Goal: Task Accomplishment & Management: Complete application form

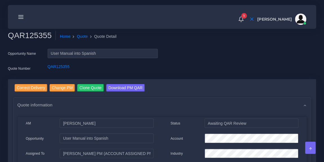
click at [22, 19] on line at bounding box center [21, 19] width 5 height 0
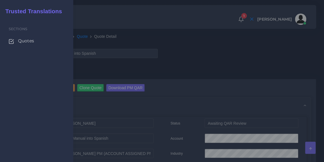
click at [25, 41] on span "Quotes" at bounding box center [26, 41] width 16 height 6
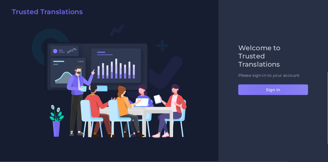
click at [265, 87] on button "Sign in" at bounding box center [273, 89] width 70 height 11
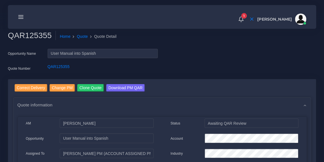
click at [22, 17] on icon at bounding box center [21, 17] width 6 height 6
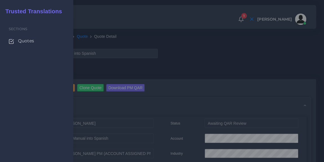
click at [26, 42] on span "Quotes" at bounding box center [26, 41] width 16 height 6
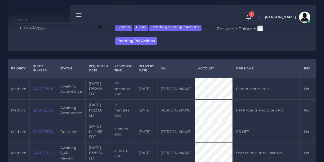
scroll to position [99, 0]
click at [47, 89] on link "QAR125398" at bounding box center [43, 89] width 20 height 4
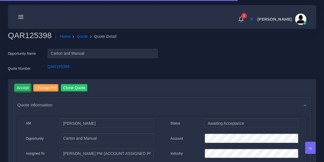
click at [19, 86] on input "Accept" at bounding box center [23, 88] width 17 height 8
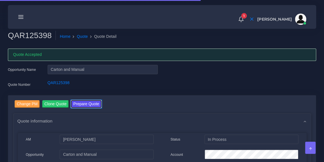
click at [85, 101] on button "Prepare Quote" at bounding box center [86, 104] width 30 height 8
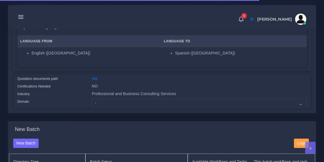
scroll to position [107, 0]
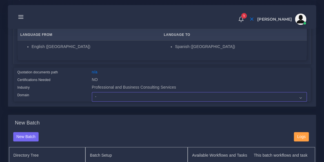
click at [132, 100] on select "- Advertising and Media Agriculture, Forestry and Fishing Architecture, Buildin…" at bounding box center [199, 97] width 215 height 10
select select "Professional and Business Consulting Services"
click at [92, 92] on select "- Advertising and Media Agriculture, Forestry and Fishing Architecture, Buildin…" at bounding box center [199, 97] width 215 height 10
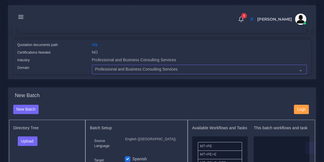
scroll to position [136, 0]
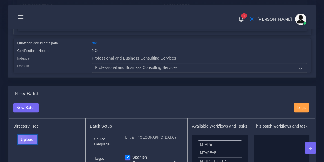
click at [32, 135] on button "Upload" at bounding box center [28, 140] width 20 height 10
click at [31, 125] on label "Files" at bounding box center [37, 125] width 39 height 7
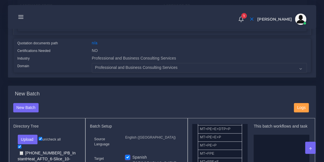
scroll to position [48, 0]
drag, startPoint x: 223, startPoint y: 147, endPoint x: 281, endPoint y: 147, distance: 58.1
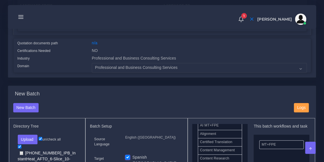
scroll to position [194, 0]
drag, startPoint x: 221, startPoint y: 140, endPoint x: 280, endPoint y: 159, distance: 61.5
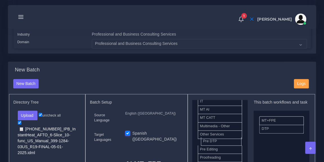
scroll to position [263, 0]
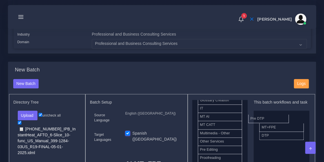
drag, startPoint x: 227, startPoint y: 140, endPoint x: 284, endPoint y: 113, distance: 62.6
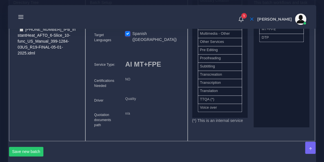
scroll to position [272, 0]
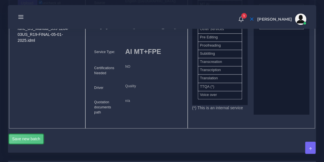
click at [38, 135] on button "Save new batch" at bounding box center [26, 139] width 35 height 10
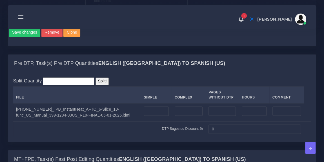
scroll to position [394, 0]
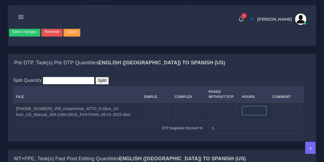
click at [242, 107] on input "number" at bounding box center [254, 111] width 25 height 10
type input "1"
click at [220, 74] on div "Split Quantity Split! File Simple Complex Pages Without DTP Hours Comment 1 0" at bounding box center [162, 106] width 308 height 69
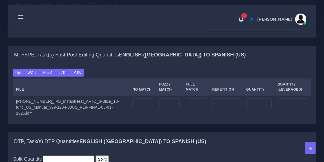
scroll to position [498, 0]
click at [133, 104] on input "number" at bounding box center [143, 103] width 21 height 10
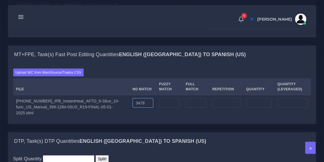
type input "3478"
click at [217, 105] on input "number" at bounding box center [226, 103] width 28 height 10
type input "810"
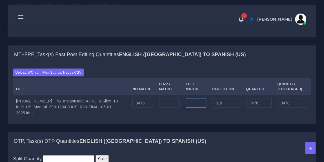
type input "4288"
type input "3680"
click at [190, 107] on input "number" at bounding box center [196, 103] width 21 height 10
type input "0"
click at [161, 106] on input "number" at bounding box center [169, 103] width 21 height 10
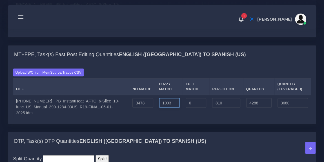
type input "1093"
type input "5381"
type input "4227"
click at [206, 75] on div "Upload WC from MemSource/Trados CSV File No Match Fuzzy Match Full Match Repeti…" at bounding box center [162, 93] width 298 height 50
drag, startPoint x: 120, startPoint y: 106, endPoint x: 130, endPoint y: 106, distance: 9.9
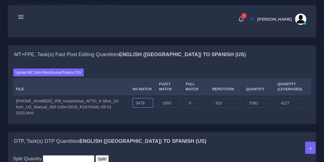
click at [133, 106] on input "3478" at bounding box center [143, 103] width 21 height 10
type input "3504"
type input "5407"
type input "4253"
click at [154, 70] on div "Upload WC from MemSource/Trados CSV File No Match Fuzzy Match Full Match Repeti…" at bounding box center [162, 93] width 308 height 60
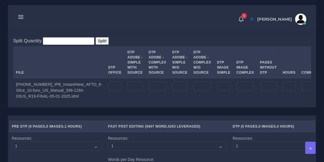
scroll to position [617, 0]
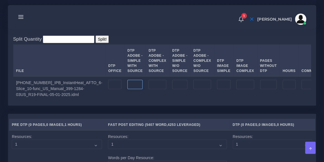
click at [128, 86] on input "number" at bounding box center [135, 85] width 15 height 10
type input "2"
type input "36"
click at [149, 86] on input "number" at bounding box center [158, 85] width 18 height 10
click at [194, 86] on input "number" at bounding box center [203, 85] width 18 height 10
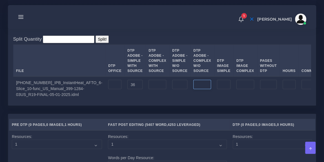
type input "5"
click at [149, 86] on input "number" at bounding box center [158, 85] width 18 height 10
type input "4"
click at [146, 100] on td "4" at bounding box center [158, 88] width 24 height 24
click at [149, 84] on input "4" at bounding box center [158, 85] width 18 height 10
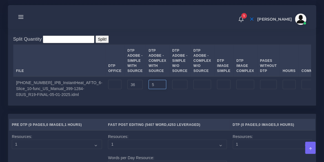
type input "5"
click at [146, 26] on div "1 Notifications 1 New Driver Update: Extra Quality renamed to Quality Changed" at bounding box center [162, 17] width 301 height 20
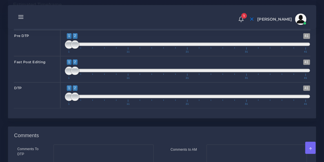
scroll to position [801, 0]
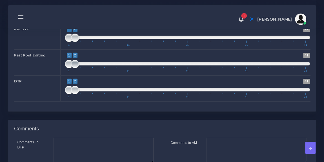
type input "1;3"
drag, startPoint x: 74, startPoint y: 76, endPoint x: 80, endPoint y: 76, distance: 5.6
click at [80, 68] on span at bounding box center [81, 64] width 8 height 8
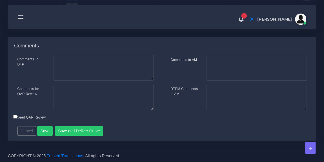
scroll to position [897, 0]
click at [88, 130] on button "Save and Deliver Quote" at bounding box center [79, 131] width 49 height 10
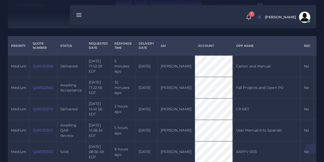
scroll to position [123, 0]
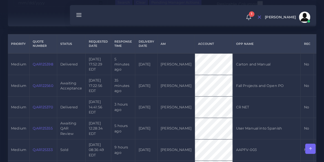
click at [45, 84] on link "QAR122560" at bounding box center [43, 86] width 20 height 4
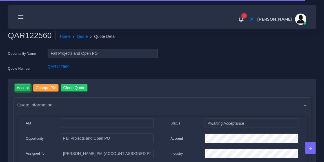
click at [27, 85] on input "Accept" at bounding box center [23, 88] width 17 height 8
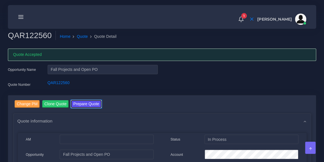
click at [89, 105] on button "Prepare Quote" at bounding box center [86, 104] width 30 height 8
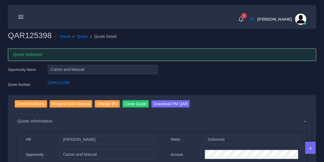
click at [21, 16] on icon at bounding box center [21, 17] width 6 height 6
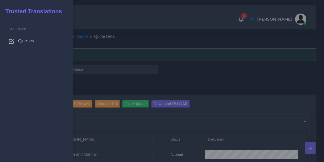
click at [25, 41] on span "Quotes" at bounding box center [26, 41] width 16 height 6
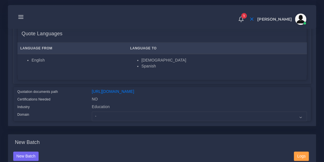
scroll to position [93, 0]
drag, startPoint x: 282, startPoint y: 98, endPoint x: 93, endPoint y: 91, distance: 189.4
click at [93, 91] on div "[URL][DOMAIN_NAME]" at bounding box center [200, 93] width 224 height 8
copy link "[URL][DOMAIN_NAME]"
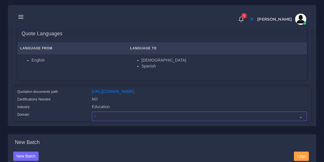
click at [101, 118] on select "- Advertising and Media Agriculture, Forestry and Fishing Architecture, Buildin…" at bounding box center [199, 116] width 215 height 10
select select "Education"
click at [92, 115] on select "- Advertising and Media Agriculture, Forestry and Fishing Architecture, Buildin…" at bounding box center [199, 116] width 215 height 10
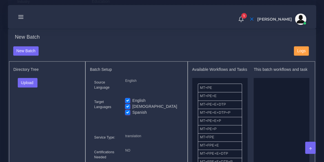
scroll to position [200, 0]
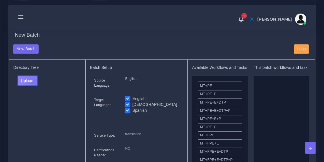
click at [35, 85] on button "Upload" at bounding box center [28, 81] width 20 height 10
click at [34, 105] on label "Files" at bounding box center [37, 101] width 39 height 7
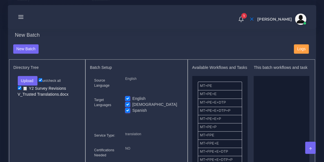
click at [133, 99] on label "English" at bounding box center [139, 99] width 13 height 6
click at [127, 99] on input "English" at bounding box center [127, 98] width 5 height 5
checkbox input "false"
click at [133, 107] on label "Somali" at bounding box center [155, 105] width 45 height 6
click at [126, 107] on input "Somali" at bounding box center [127, 104] width 5 height 5
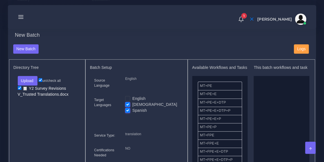
checkbox input "false"
drag, startPoint x: 223, startPoint y: 142, endPoint x: 285, endPoint y: 113, distance: 68.2
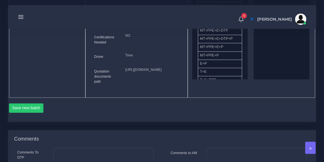
scroll to position [318, 0]
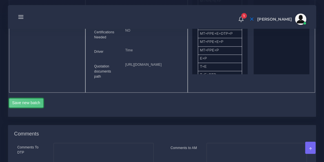
click at [37, 108] on button "Save new batch" at bounding box center [26, 103] width 35 height 10
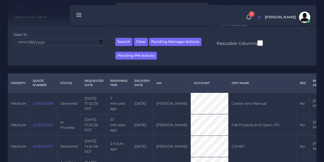
scroll to position [91, 0]
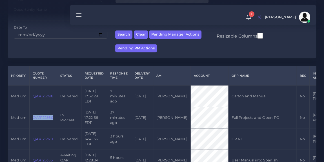
drag, startPoint x: 54, startPoint y: 119, endPoint x: 34, endPoint y: 119, distance: 20.3
click at [34, 119] on td "QAR122560" at bounding box center [44, 117] width 28 height 21
copy link "QAR122560"
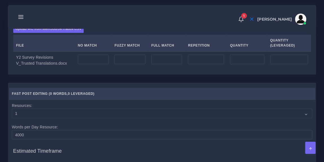
scroll to position [462, 0]
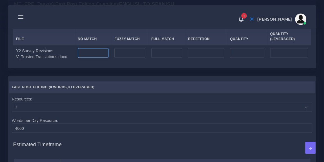
click at [89, 58] on input "number" at bounding box center [93, 53] width 31 height 10
type input "983"
click at [193, 58] on input "number" at bounding box center [206, 53] width 36 height 10
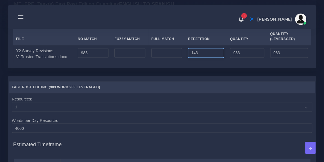
type input "143"
type input "1126"
type input "1018"
click at [165, 58] on input "number" at bounding box center [167, 53] width 31 height 10
type input "264"
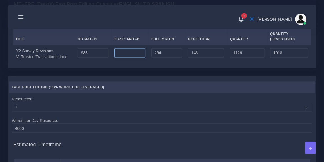
type input "1390"
type input "1084"
click at [137, 58] on input "number" at bounding box center [130, 53] width 31 height 10
type input "0"
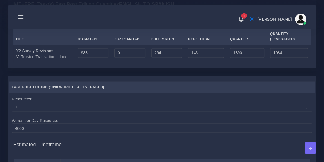
click at [101, 45] on th "No Match" at bounding box center [93, 36] width 37 height 17
click at [123, 58] on input "0" at bounding box center [130, 53] width 31 height 10
type input "611"
type input "2001"
type input "1390"
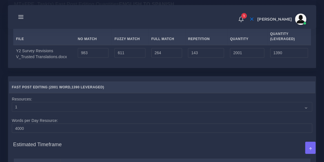
click at [121, 47] on div "Upload WC from MemSource/Trados CSV File No Match Fuzzy Match Full Match Repeti…" at bounding box center [162, 40] width 298 height 44
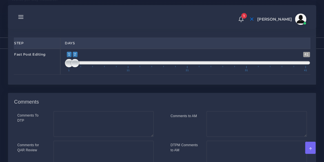
scroll to position [586, 0]
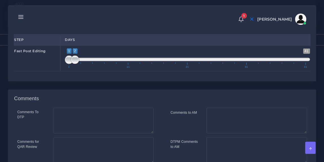
type input "1;1"
drag, startPoint x: 75, startPoint y: 85, endPoint x: 66, endPoint y: 85, distance: 8.8
click at [66, 64] on span at bounding box center [69, 60] width 8 height 8
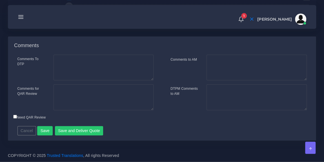
scroll to position [655, 0]
click at [44, 136] on button "Save" at bounding box center [45, 131] width 16 height 10
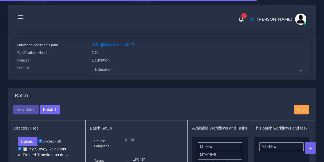
scroll to position [159, 0]
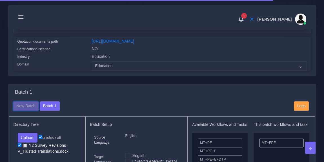
click at [27, 111] on button "New Batch" at bounding box center [26, 106] width 26 height 10
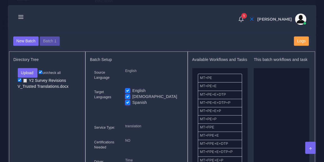
scroll to position [208, 0]
click at [133, 93] on label "English" at bounding box center [139, 90] width 13 height 6
click at [128, 93] on input "English" at bounding box center [127, 89] width 5 height 5
checkbox input "false"
click at [133, 105] on label "Spanish" at bounding box center [140, 102] width 15 height 6
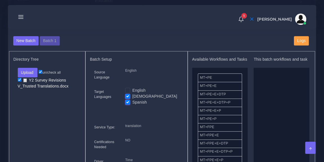
click at [128, 104] on input "Spanish" at bounding box center [127, 101] width 5 height 5
checkbox input "false"
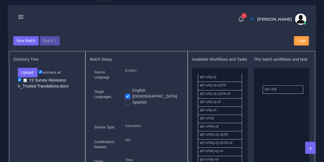
drag, startPoint x: 221, startPoint y: 84, endPoint x: 286, endPoint y: 91, distance: 65.3
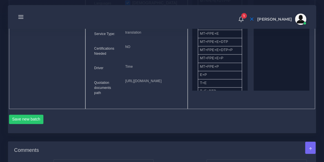
scroll to position [313, 0]
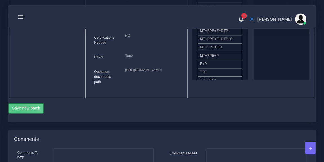
click at [18, 113] on button "Save new batch" at bounding box center [26, 109] width 35 height 10
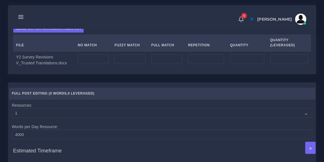
scroll to position [456, 0]
click at [88, 63] on input "number" at bounding box center [93, 59] width 31 height 10
type input "983"
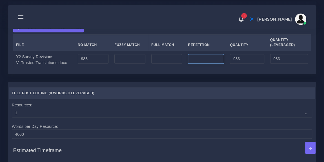
click at [217, 63] on input "number" at bounding box center [206, 59] width 36 height 10
type input "143"
type input "1126"
type input "1018"
click at [121, 63] on input "number" at bounding box center [130, 59] width 31 height 10
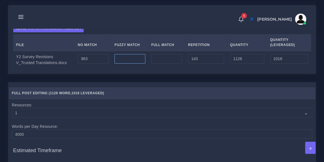
type input "7"
type input "611"
type input "1737"
type input "1324"
click at [158, 63] on input "number" at bounding box center [167, 59] width 31 height 10
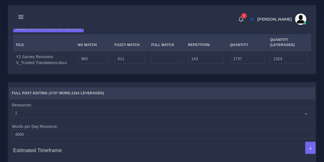
type input "0"
type input "264"
type input "2001"
type input "1390"
click at [178, 56] on div "Upload WC from MemSource/Trados CSV File No Match Fuzzy Match Full Match Repeti…" at bounding box center [162, 46] width 298 height 44
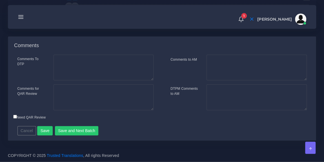
scroll to position [664, 0]
click at [82, 131] on button "Save and Next Batch" at bounding box center [77, 131] width 44 height 10
